Goal: Task Accomplishment & Management: Complete application form

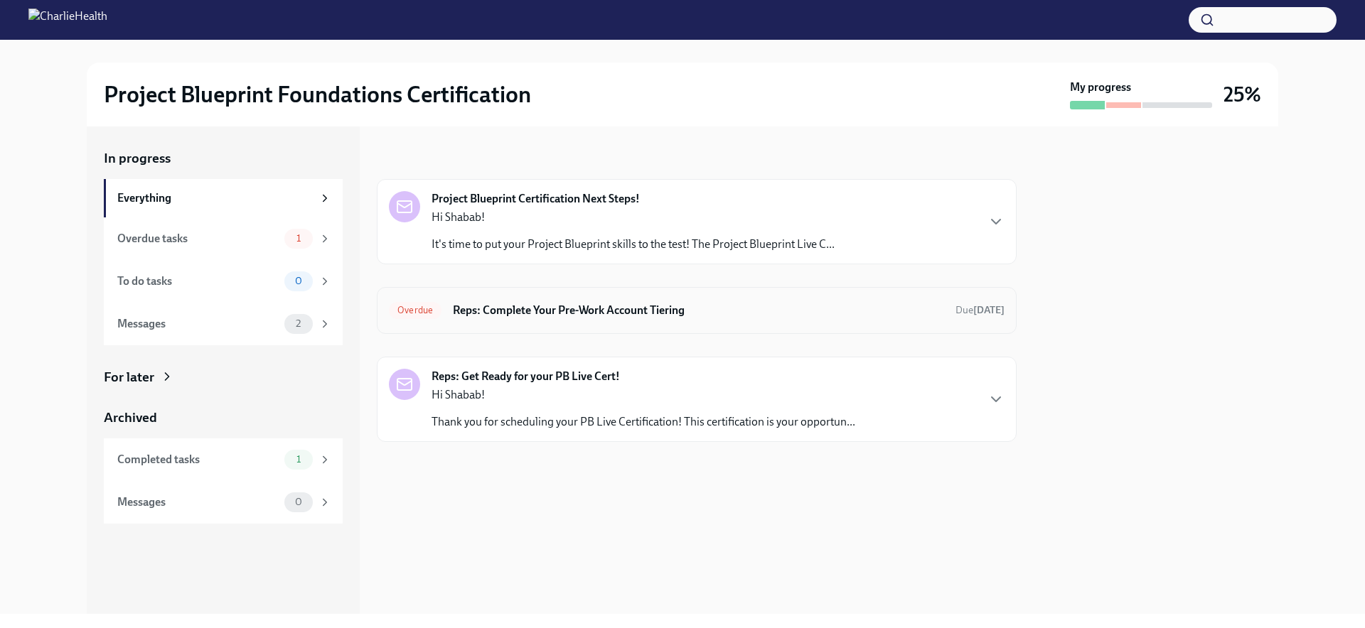
click at [470, 308] on h6 "Reps: Complete Your Pre-Work Account Tiering" at bounding box center [698, 311] width 491 height 16
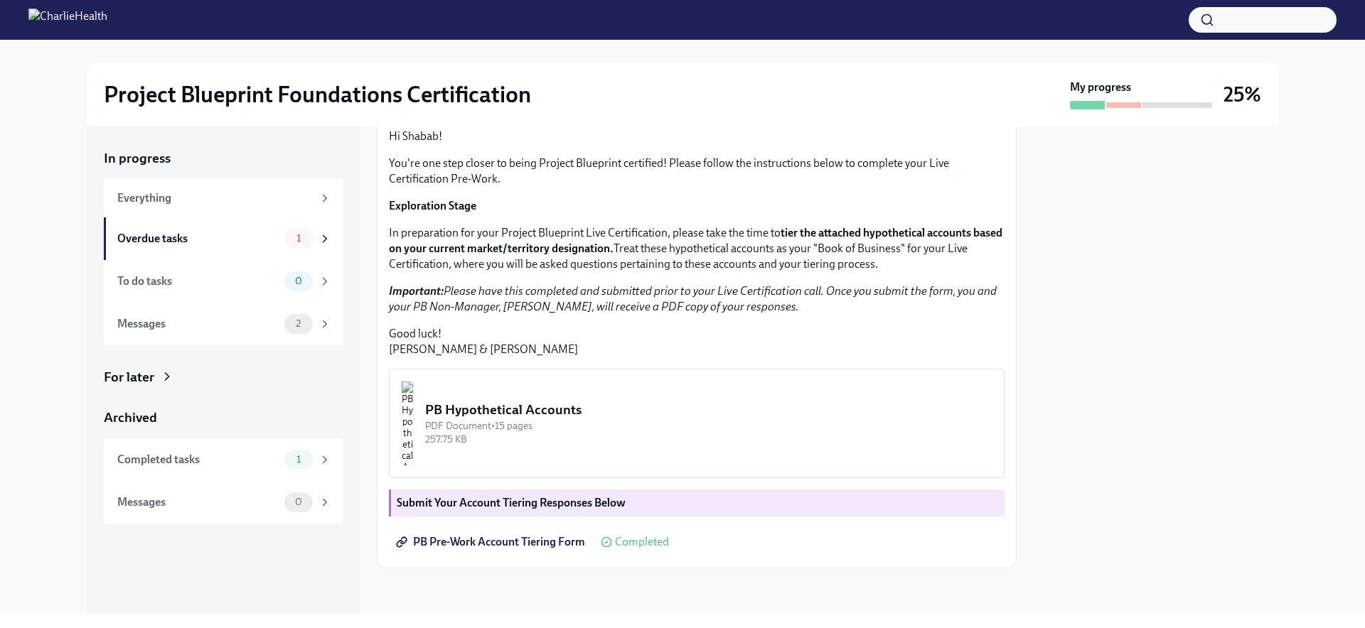
scroll to position [252, 0]
click at [492, 543] on span "PB Pre-Work Account Tiering Form" at bounding box center [492, 542] width 186 height 14
click at [257, 248] on div "Overdue tasks 1" at bounding box center [224, 239] width 214 height 20
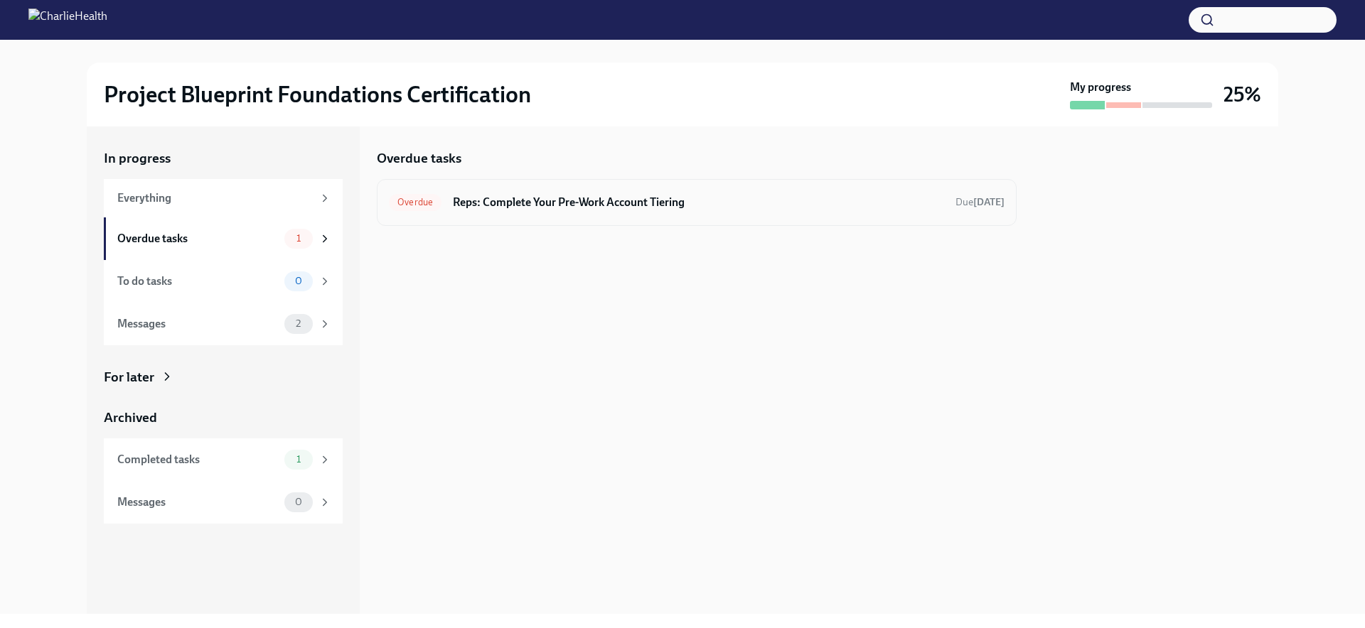
click at [609, 218] on div "Overdue Reps: Complete Your Pre-Work Account Tiering Due [DATE]" at bounding box center [697, 202] width 640 height 47
click at [534, 195] on h6 "Reps: Complete Your Pre-Work Account Tiering" at bounding box center [698, 203] width 491 height 16
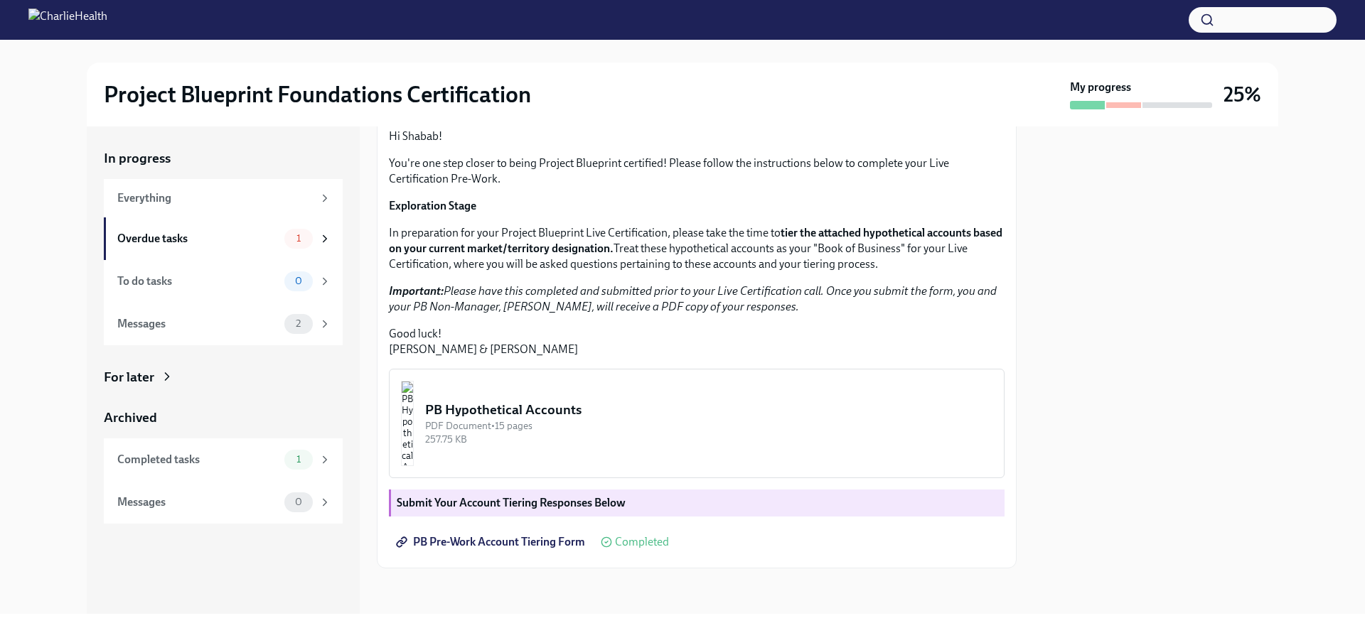
scroll to position [252, 0]
click at [545, 403] on div "PB Hypothetical Accounts" at bounding box center [708, 410] width 567 height 18
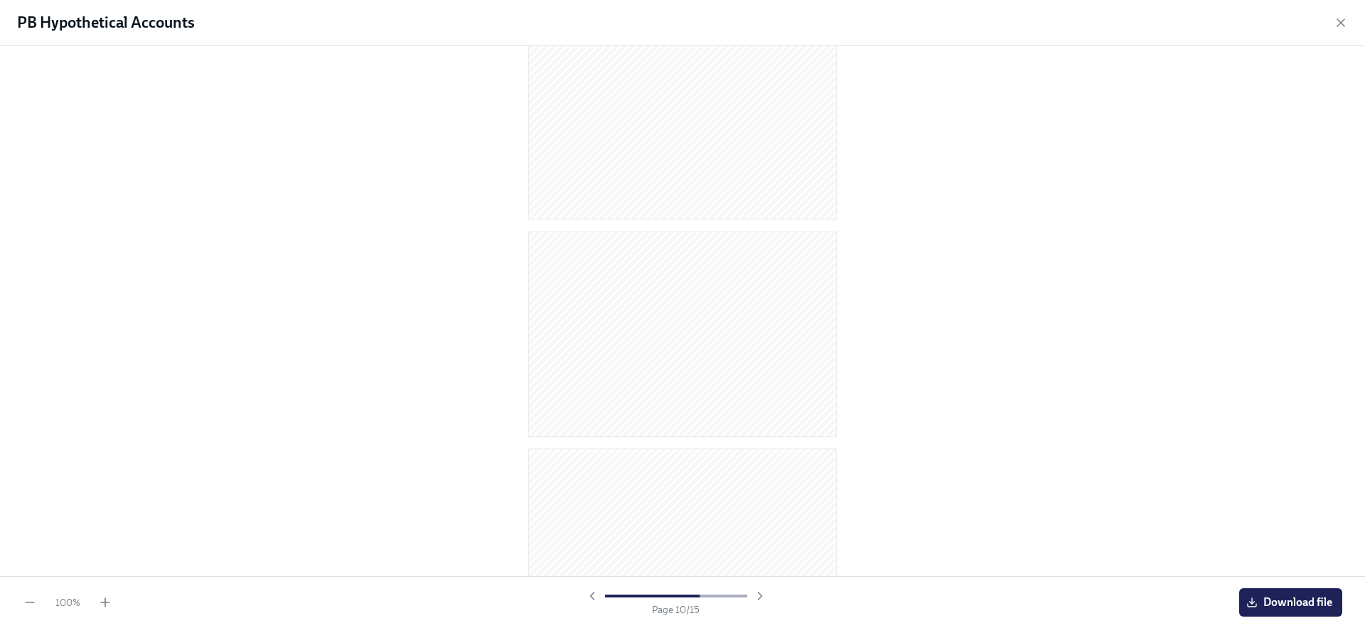
scroll to position [1292, 0]
